Goal: Information Seeking & Learning: Learn about a topic

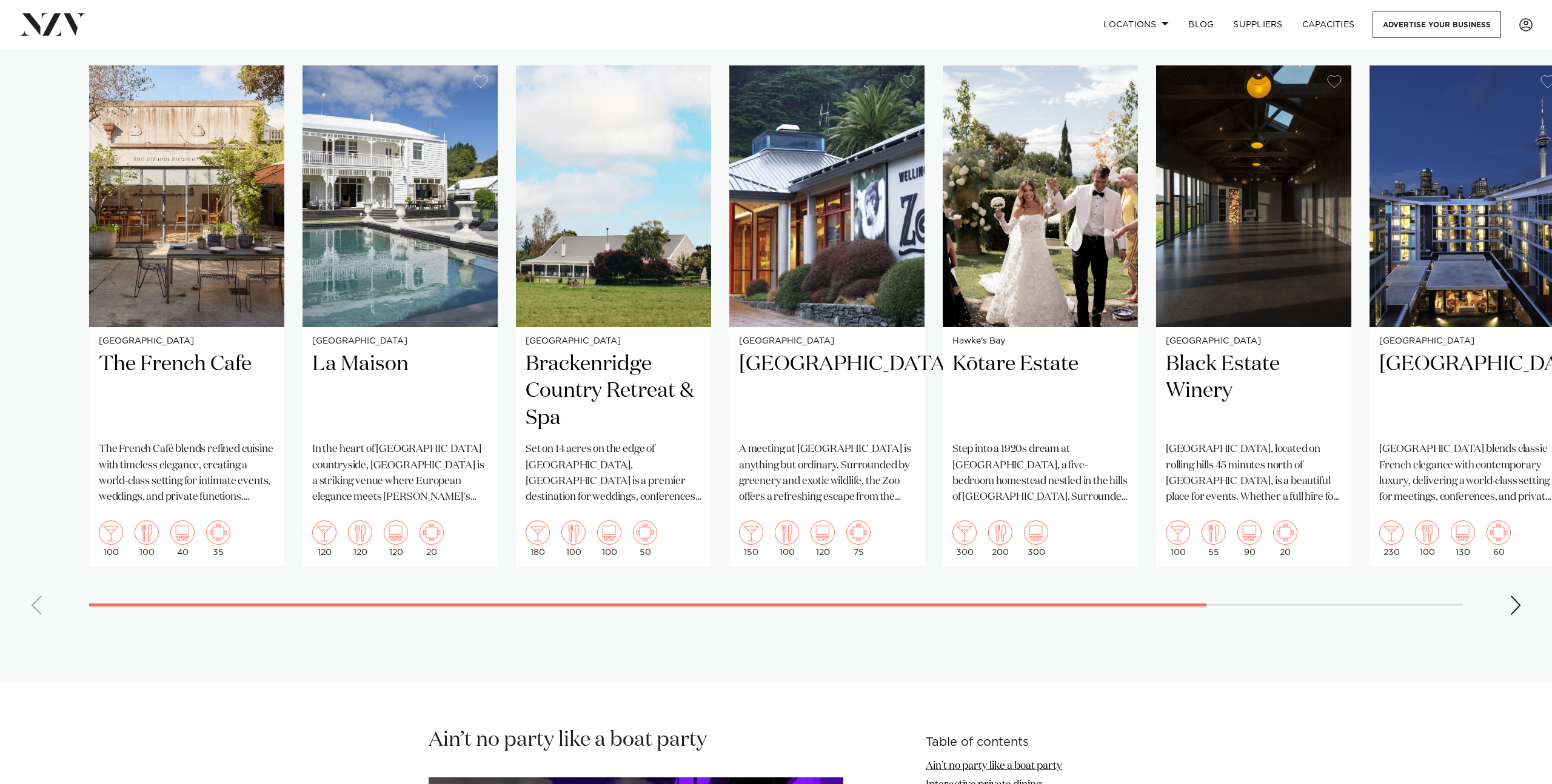
scroll to position [988, 0]
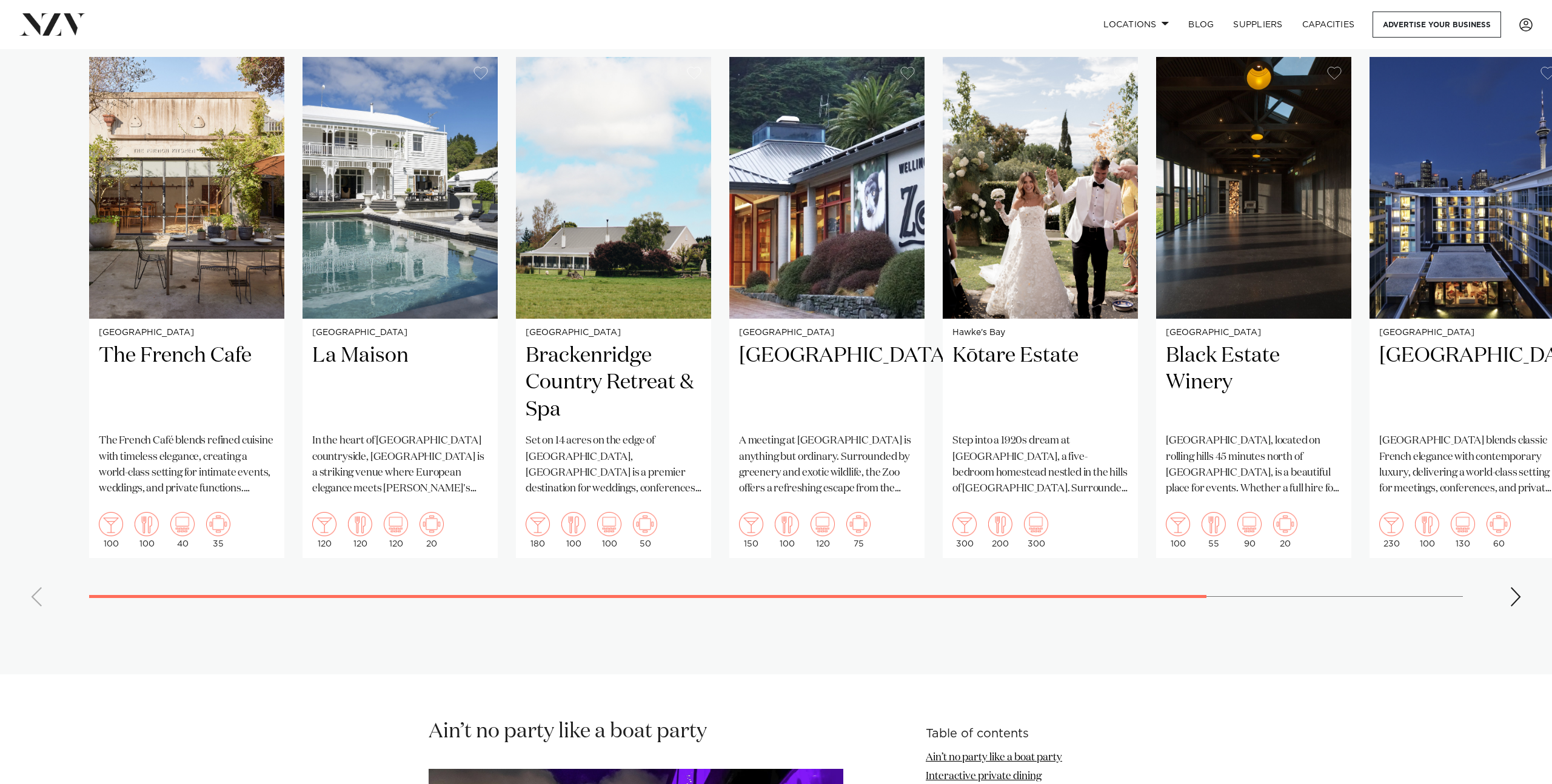
click at [1518, 599] on div "Next slide" at bounding box center [1516, 597] width 12 height 20
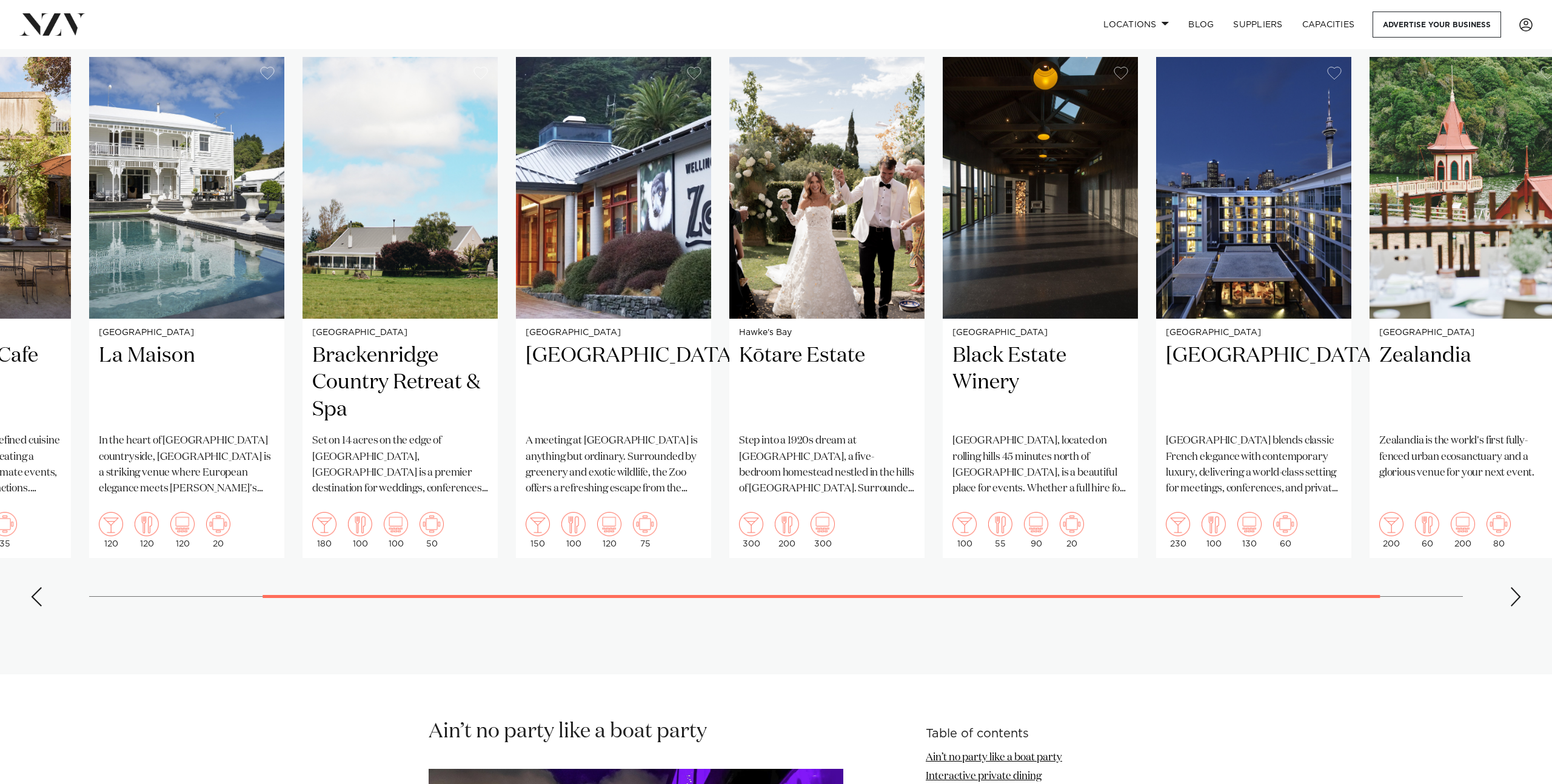
click at [1518, 598] on div "Next slide" at bounding box center [1516, 597] width 12 height 20
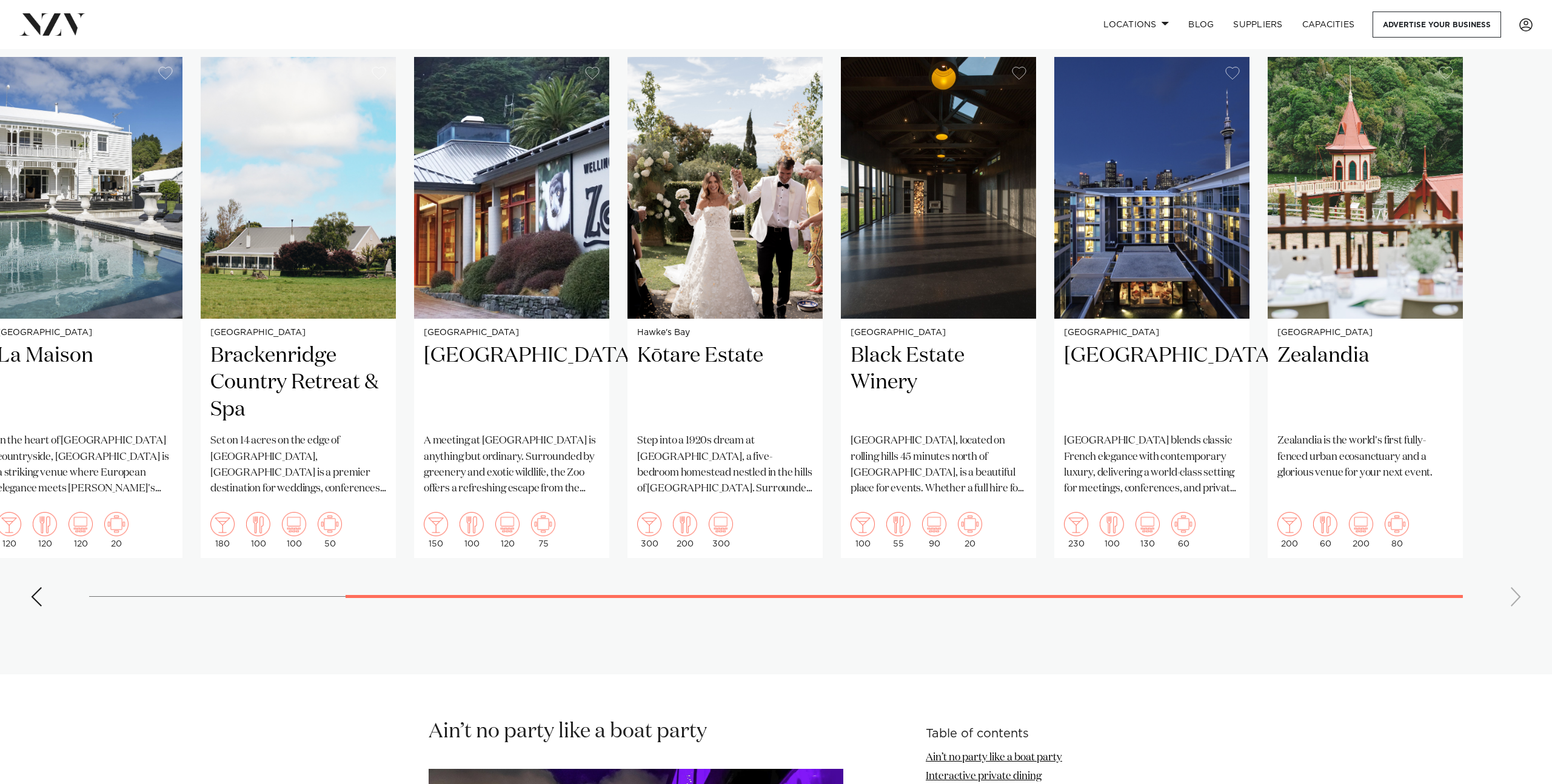
click at [1518, 598] on swiper-container "Auckland The French Cafe The French Café blends refined cuisine with timeless e…" at bounding box center [776, 336] width 1552 height 559
click at [41, 597] on div "Previous slide" at bounding box center [36, 597] width 12 height 20
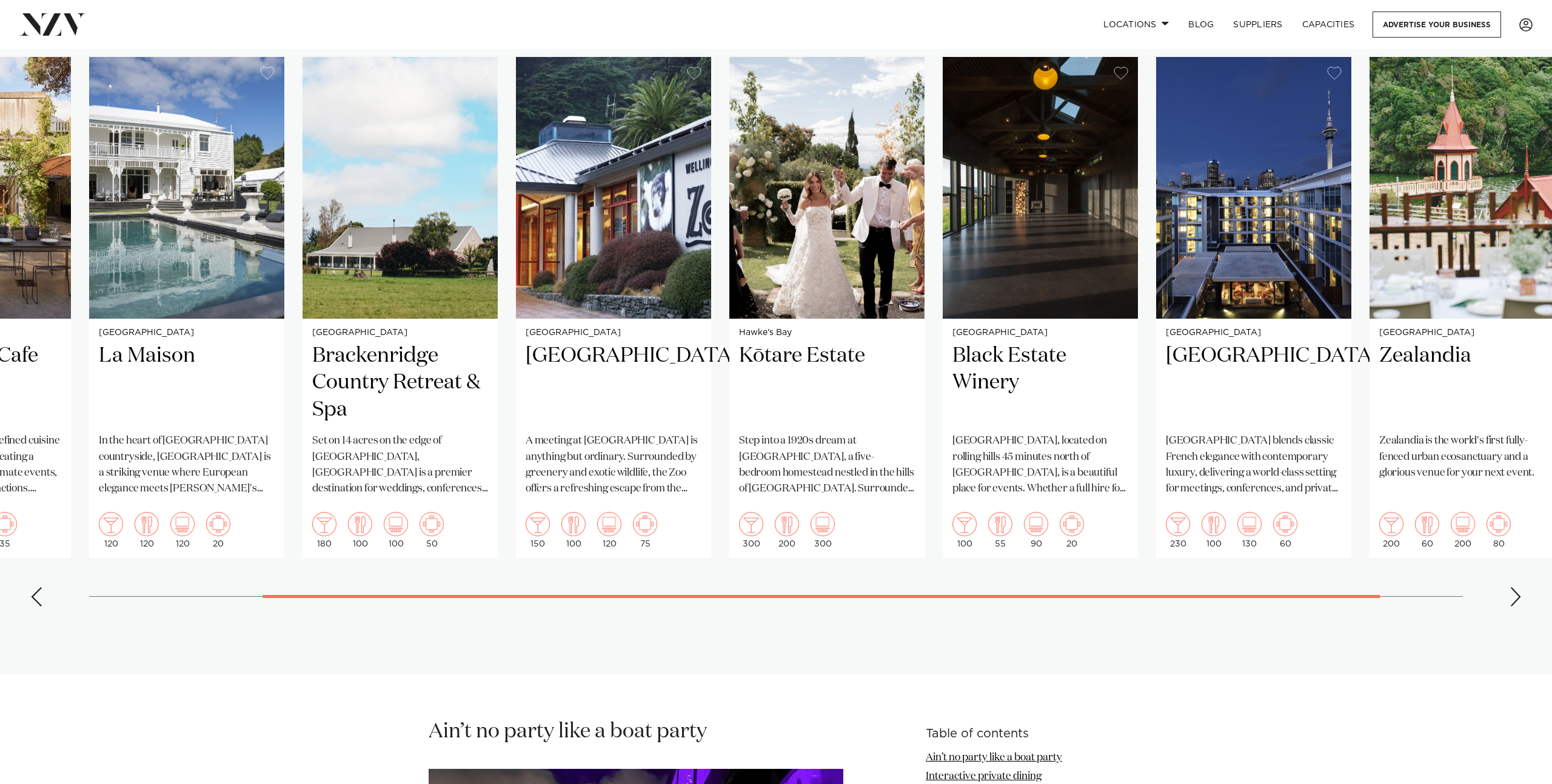
click at [41, 597] on div "Previous slide" at bounding box center [36, 597] width 12 height 20
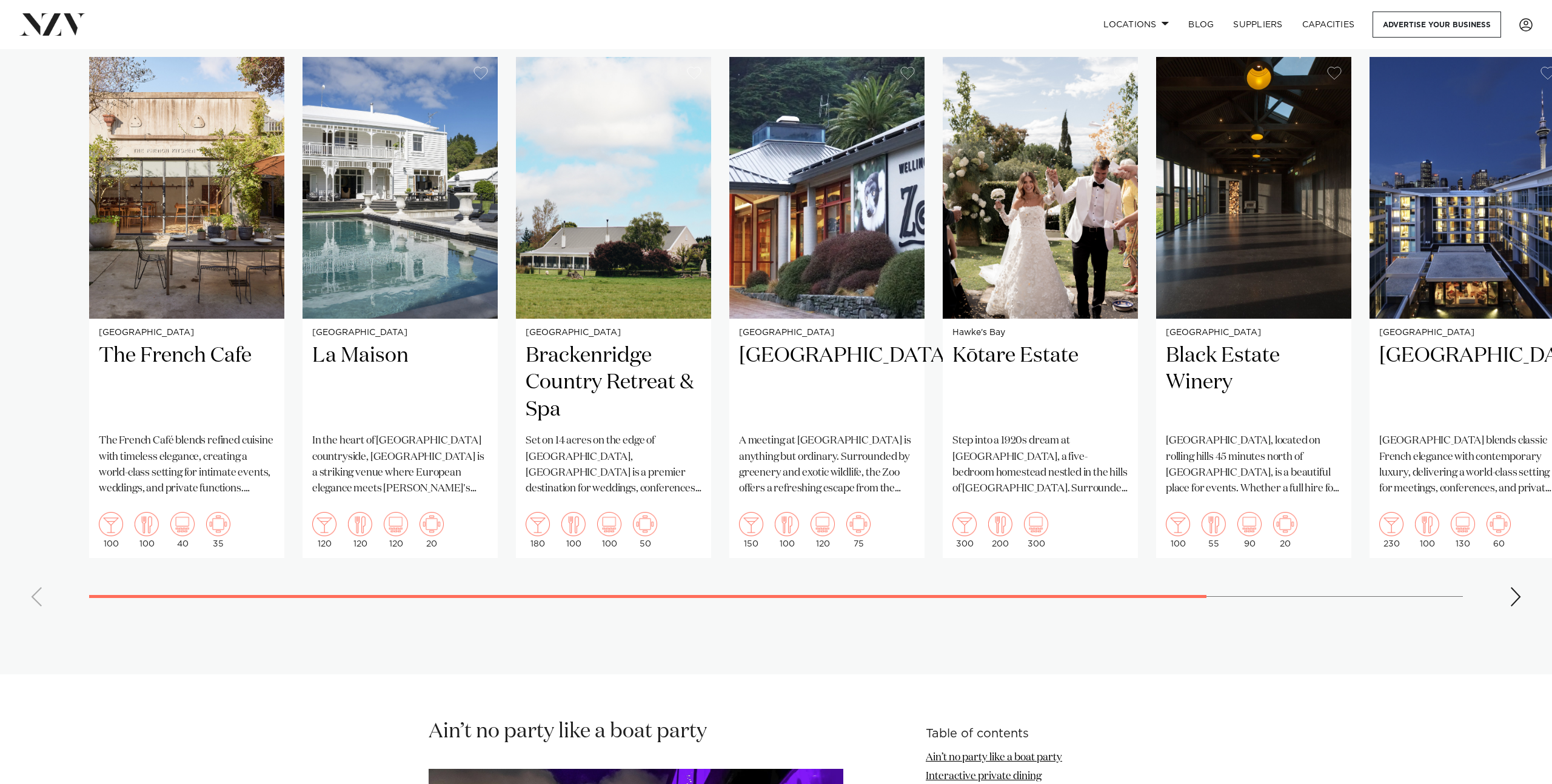
click at [41, 597] on swiper-container "Auckland The French Cafe The French Café blends refined cuisine with timeless e…" at bounding box center [776, 336] width 1552 height 559
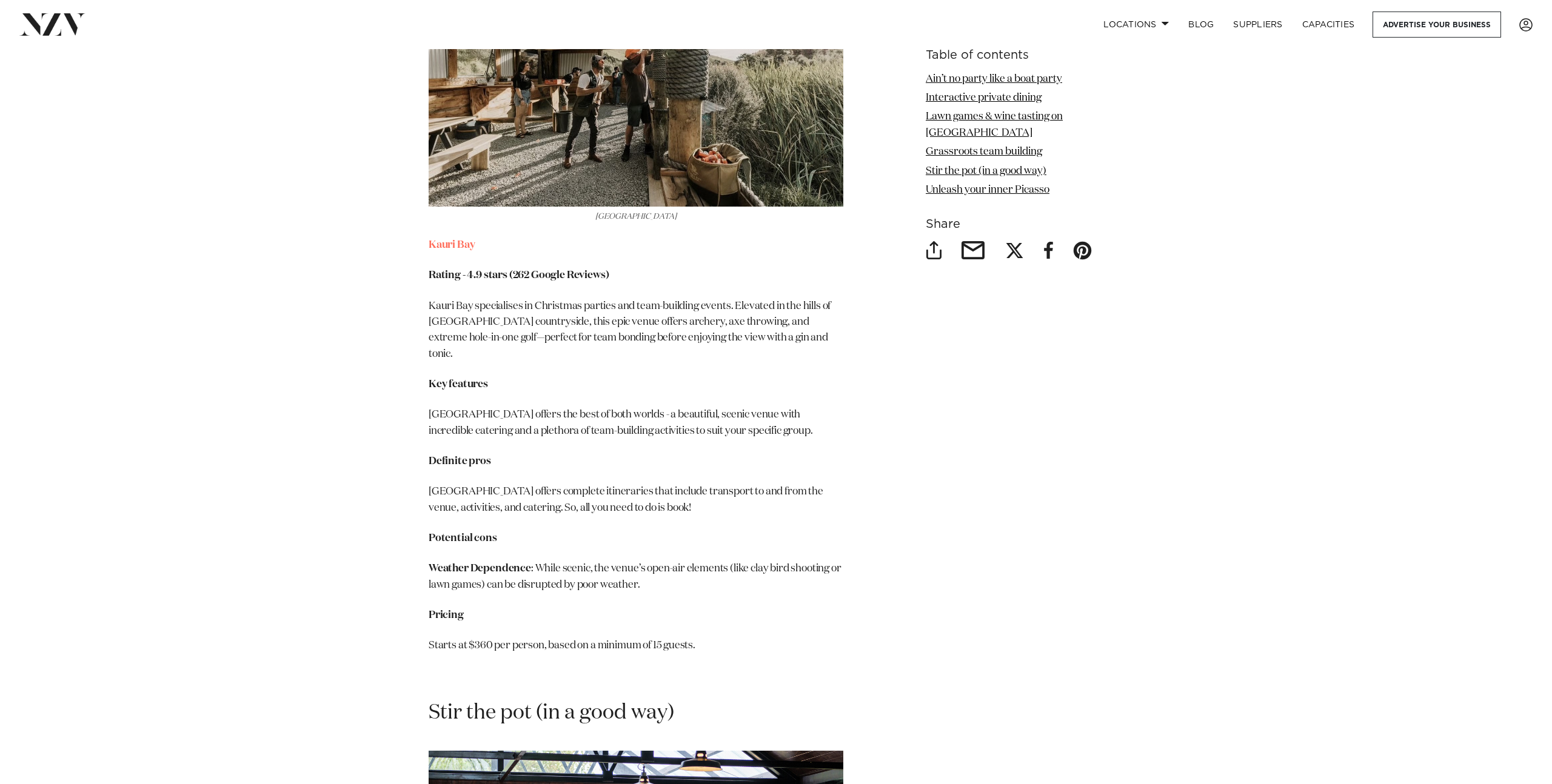
scroll to position [4064, 0]
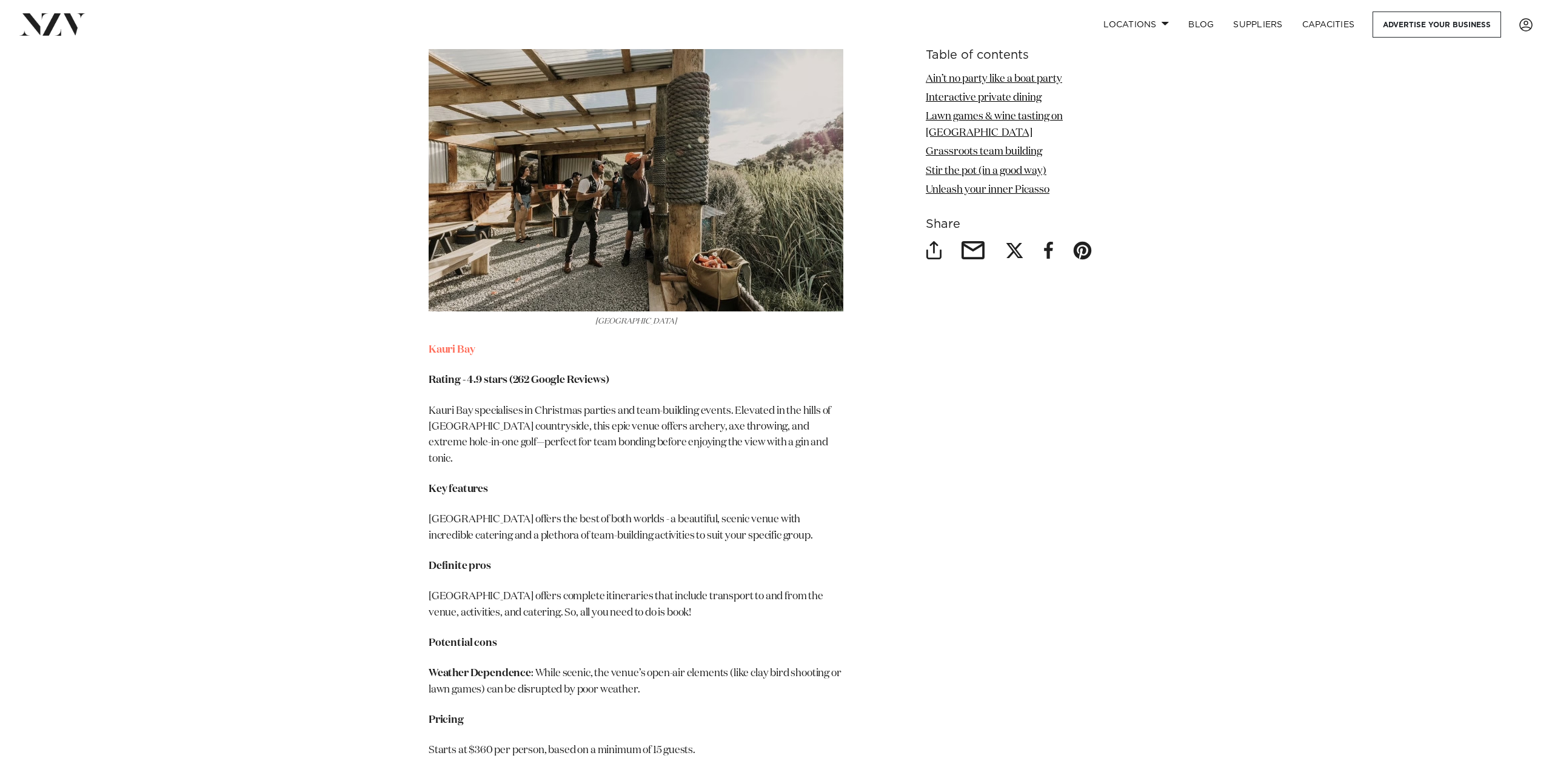
click at [589, 425] on p "Kauri Bay specialises in Christmas parties and team-building events. Elevated i…" at bounding box center [635, 435] width 414 height 64
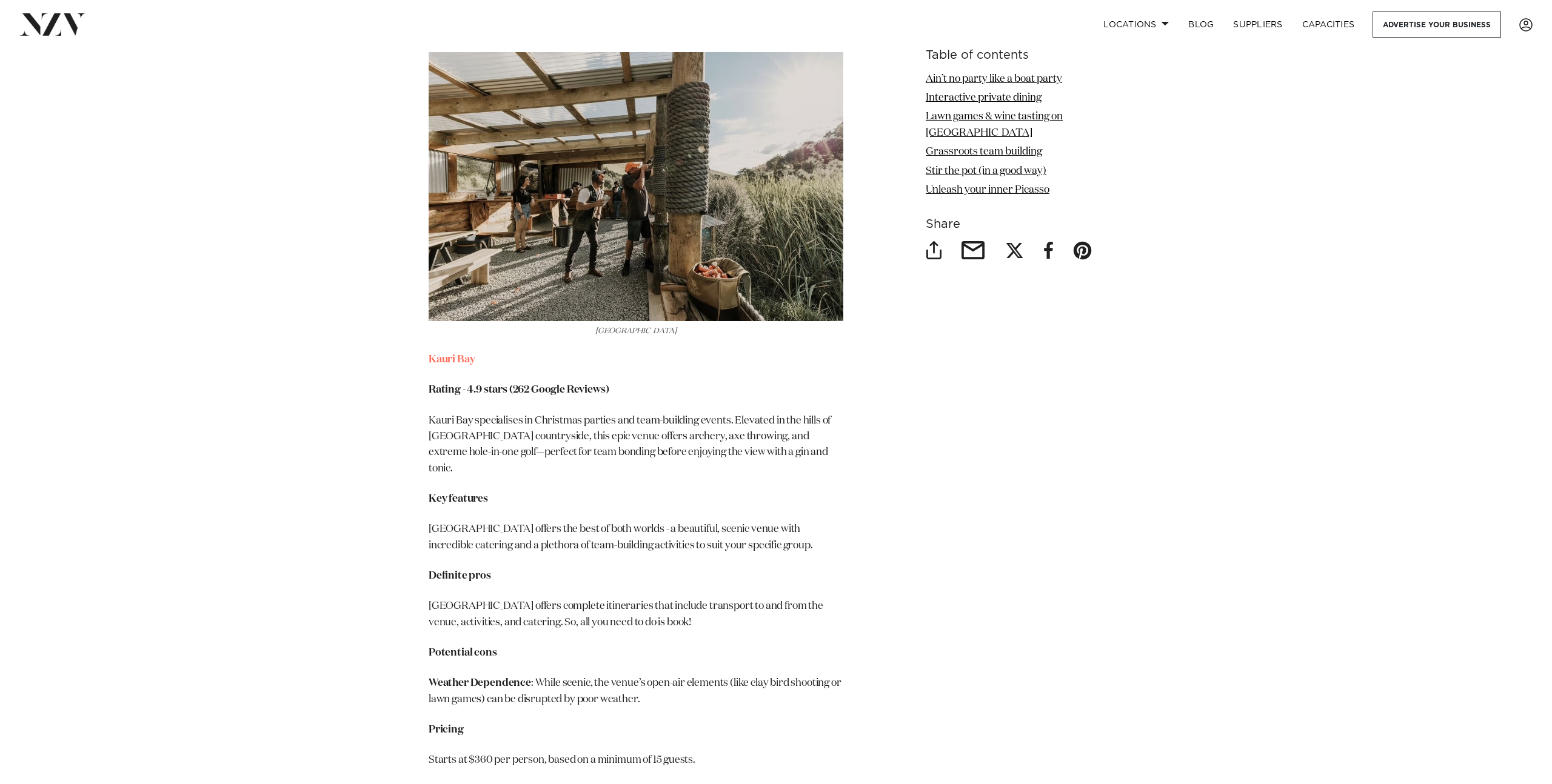
scroll to position [4053, 0]
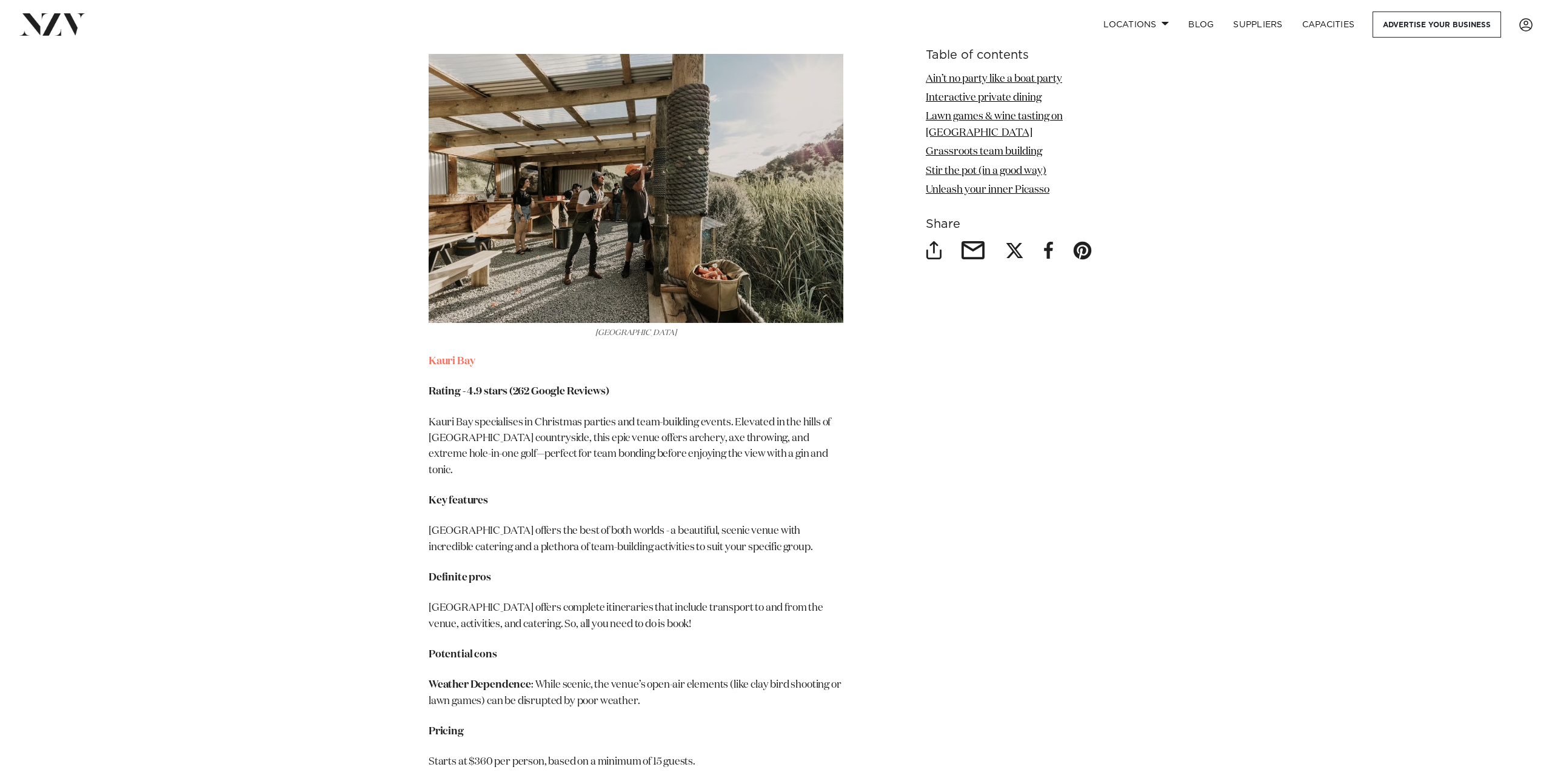
click at [589, 457] on p "Kauri Bay specialises in Christmas parties and team-building events. Elevated i…" at bounding box center [635, 447] width 414 height 64
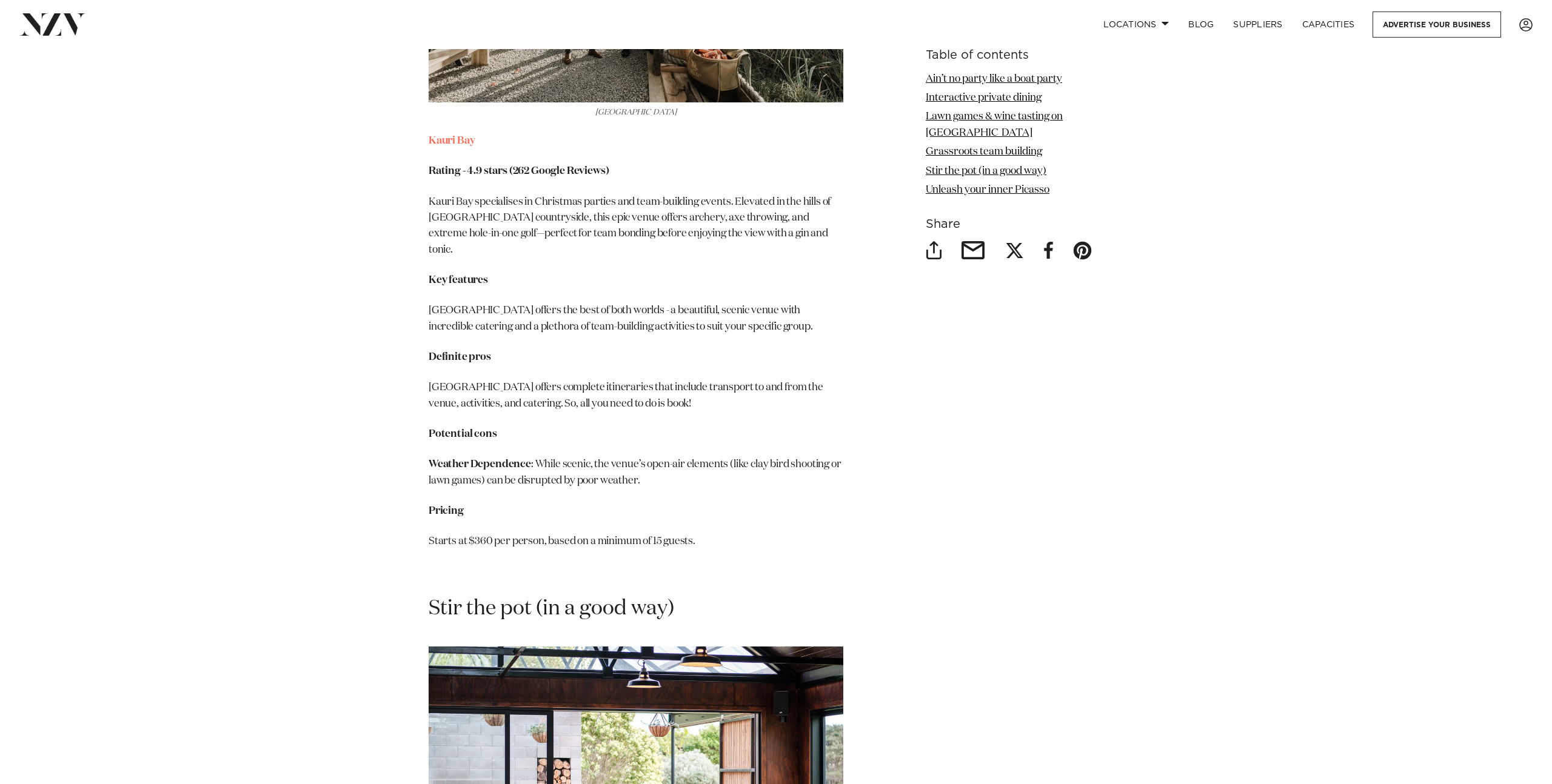
scroll to position [4274, 0]
click at [615, 471] on p "Weather Dependence : While scenic, the venue’s open-air elements (like clay bir…" at bounding box center [635, 471] width 414 height 32
click at [620, 532] on p "Starts at $360 per person, based on a minimum of 15 guests." at bounding box center [635, 540] width 414 height 16
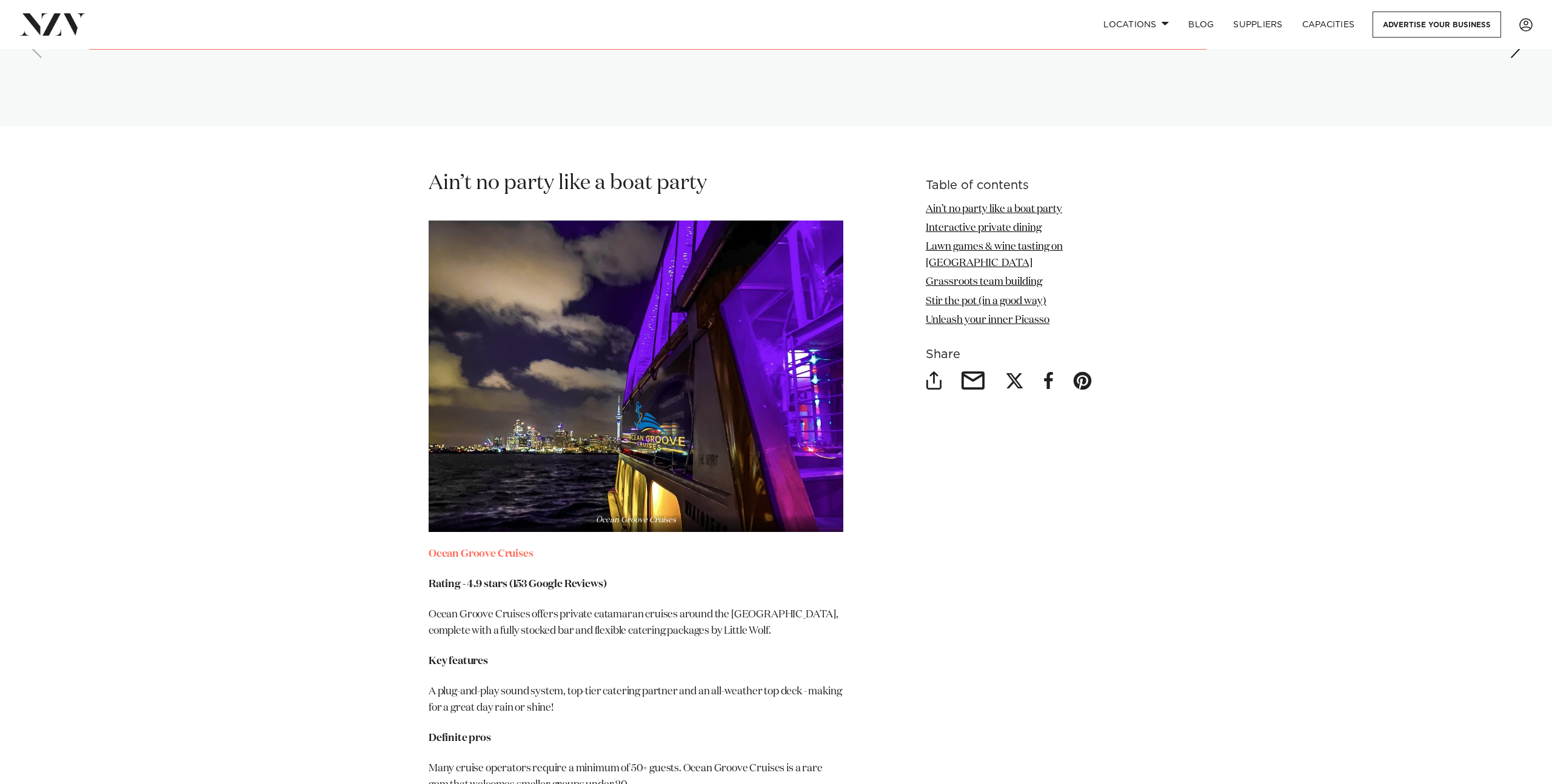
scroll to position [0, 0]
